Goal: Information Seeking & Learning: Learn about a topic

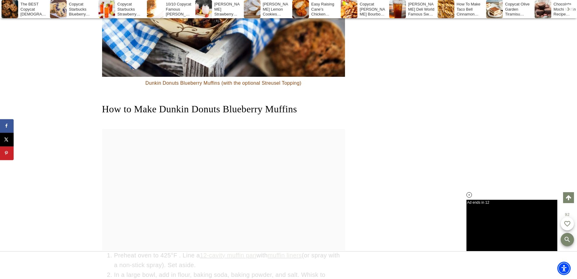
drag, startPoint x: 62, startPoint y: 146, endPoint x: 28, endPoint y: 7, distance: 143.4
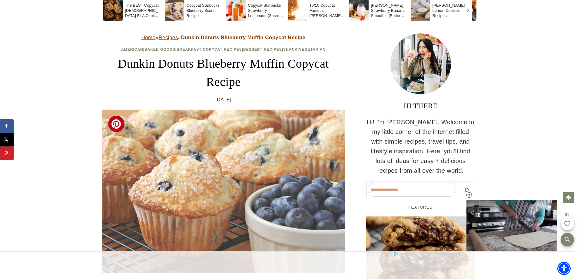
click at [306, 144] on img at bounding box center [223, 190] width 243 height 163
